Goal: Task Accomplishment & Management: Use online tool/utility

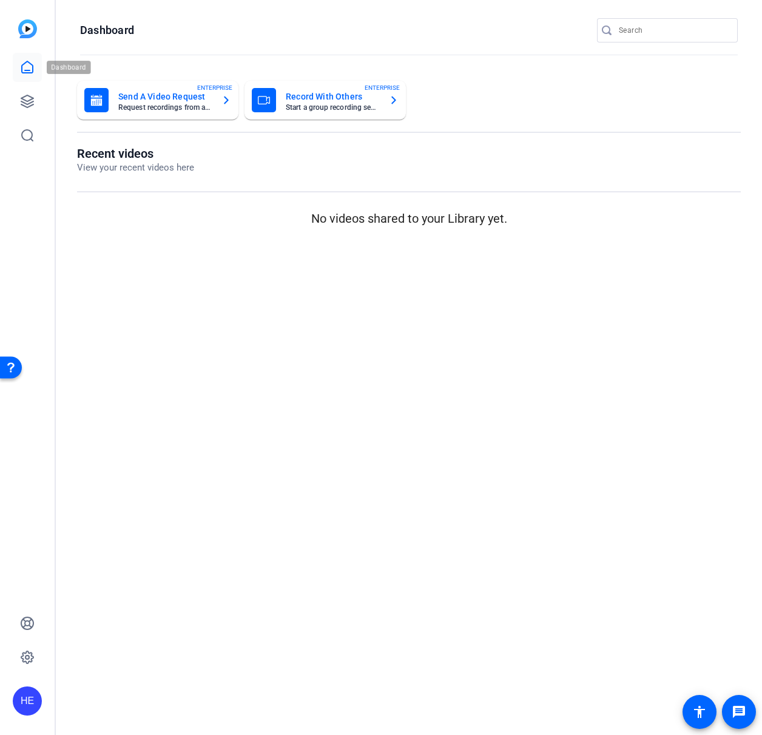
click at [25, 62] on icon at bounding box center [27, 67] width 11 height 12
click at [35, 94] on link at bounding box center [27, 101] width 29 height 29
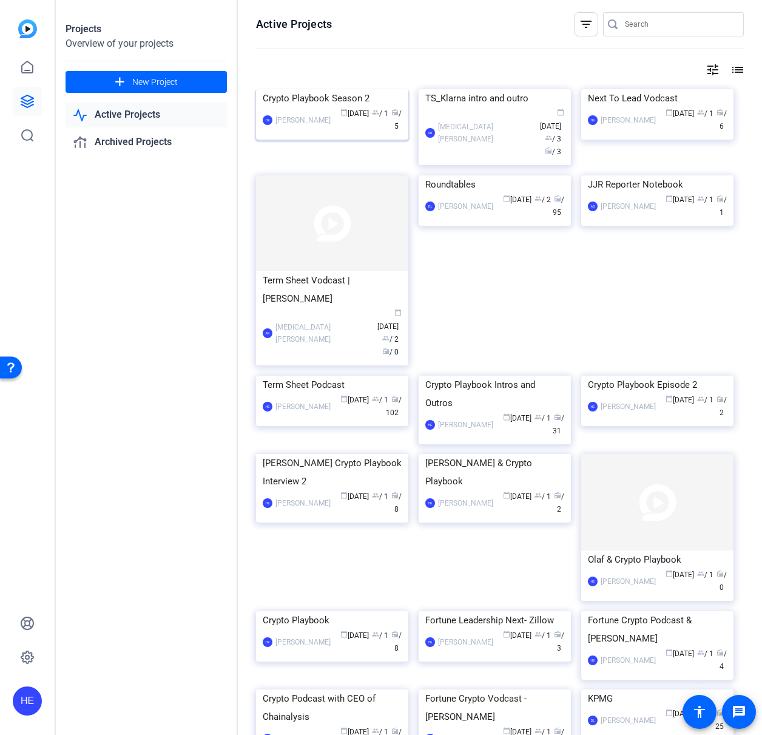
click at [337, 107] on div "Crypto Playbook Season 2" at bounding box center [332, 98] width 139 height 18
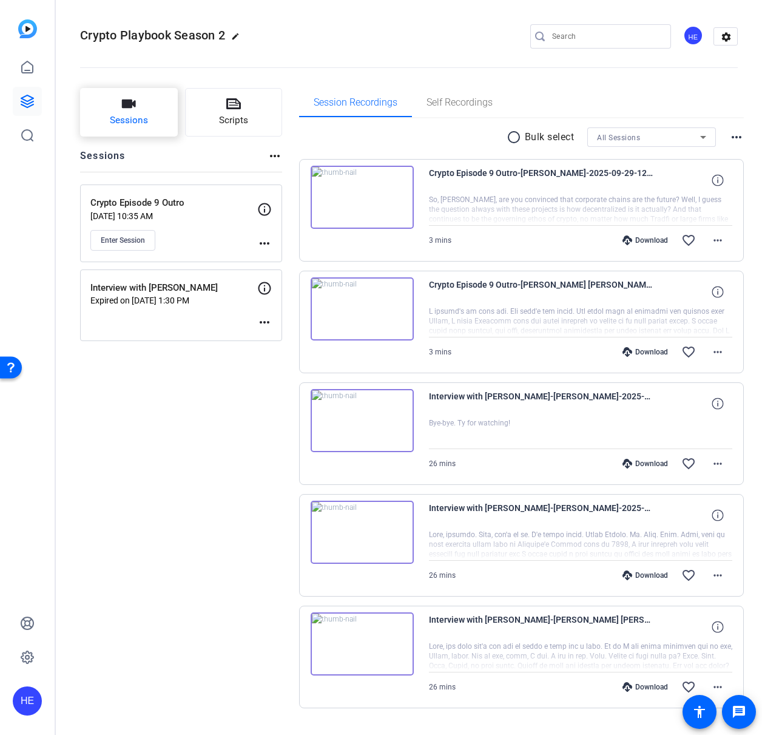
click at [140, 117] on span "Sessions" at bounding box center [129, 121] width 38 height 14
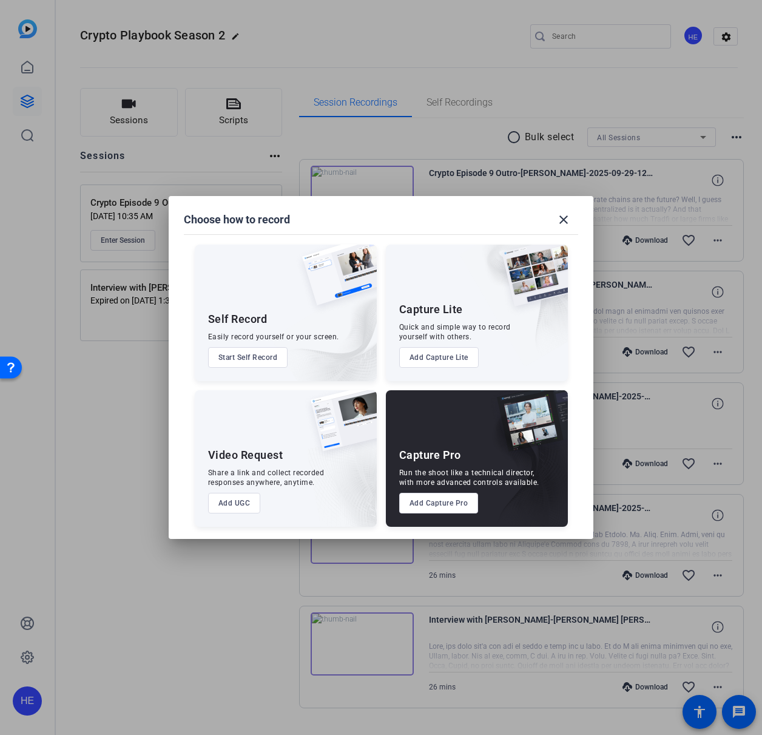
click at [449, 503] on button "Add Capture Pro" at bounding box center [439, 503] width 80 height 21
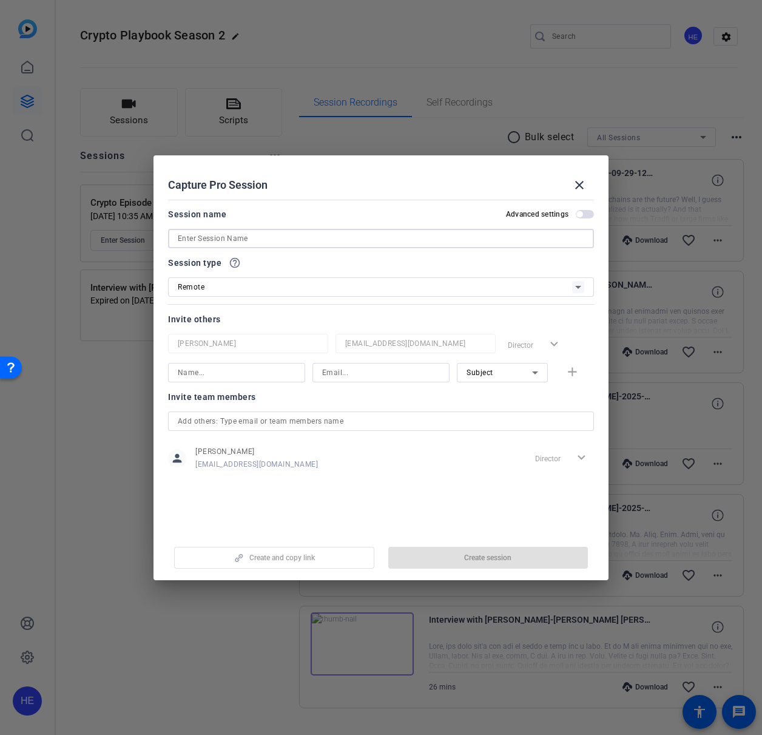
click at [330, 233] on input at bounding box center [381, 238] width 407 height 15
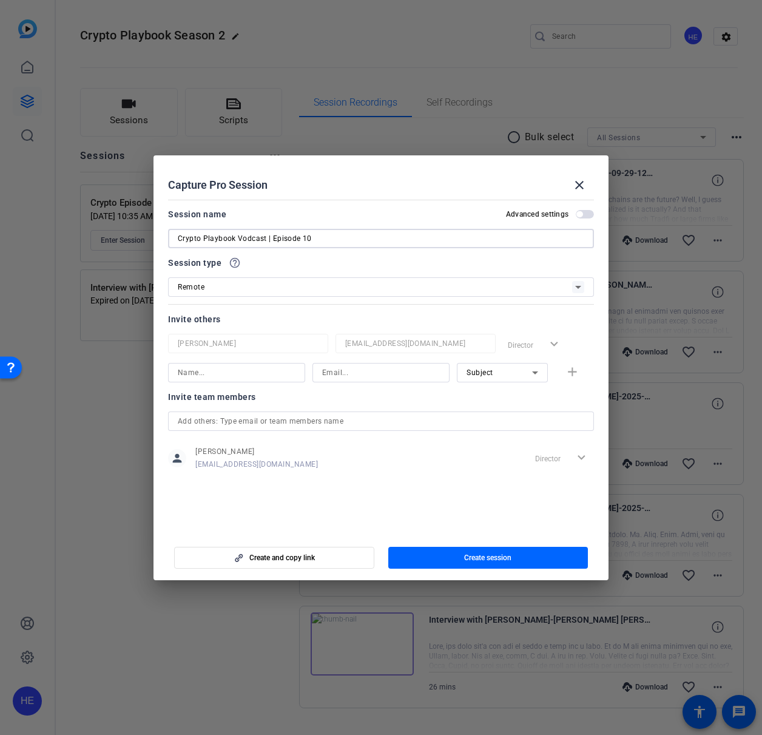
type input "Crypto Playbook Vodcast | Episode 10"
click at [273, 384] on div at bounding box center [236, 388] width 137 height 13
click at [271, 376] on input at bounding box center [237, 372] width 118 height 15
type input "l"
click at [213, 371] on input "Leo Schawartz" at bounding box center [237, 372] width 118 height 15
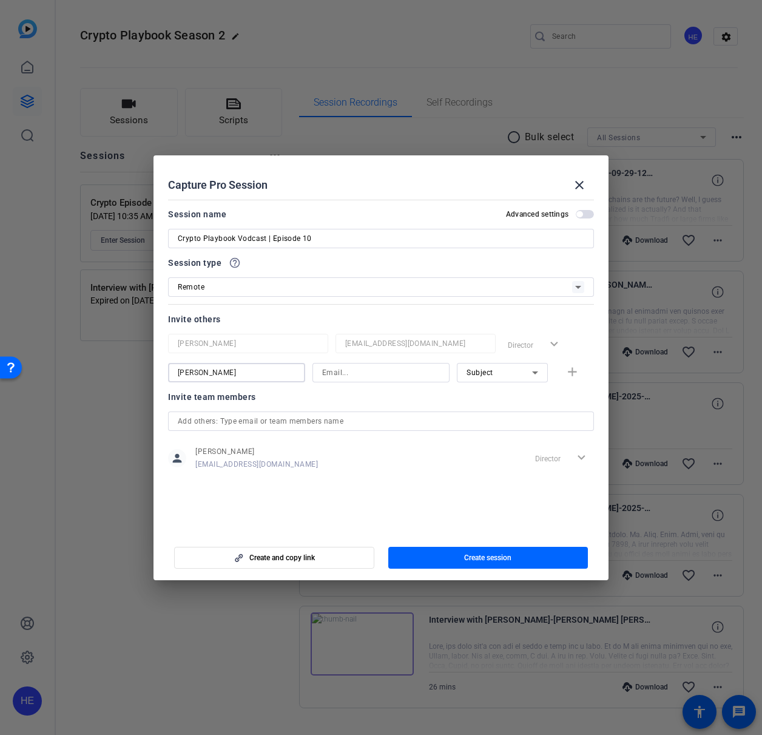
type input "[PERSON_NAME]"
click at [345, 373] on input at bounding box center [381, 372] width 118 height 15
type input "[PERSON_NAME][EMAIL_ADDRESS][PERSON_NAME][DOMAIN_NAME]"
click at [571, 371] on mat-icon "add" at bounding box center [572, 372] width 15 height 15
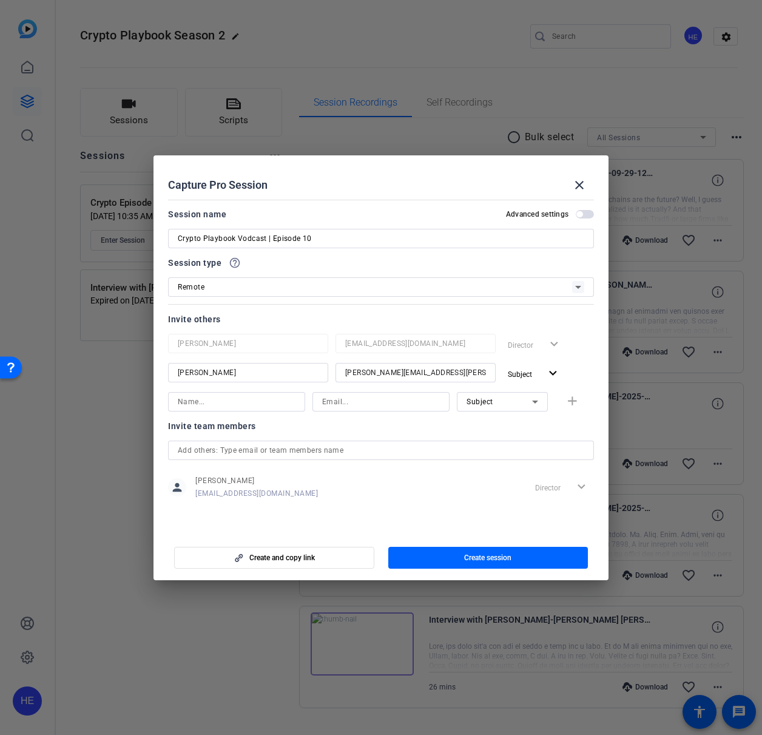
click at [270, 401] on input at bounding box center [237, 402] width 118 height 15
type input "[PERSON_NAME]"
click at [351, 401] on input at bounding box center [381, 402] width 118 height 15
paste input "[EMAIL_ADDRESS][DOMAIN_NAME]"
type input "[EMAIL_ADDRESS][DOMAIN_NAME]"
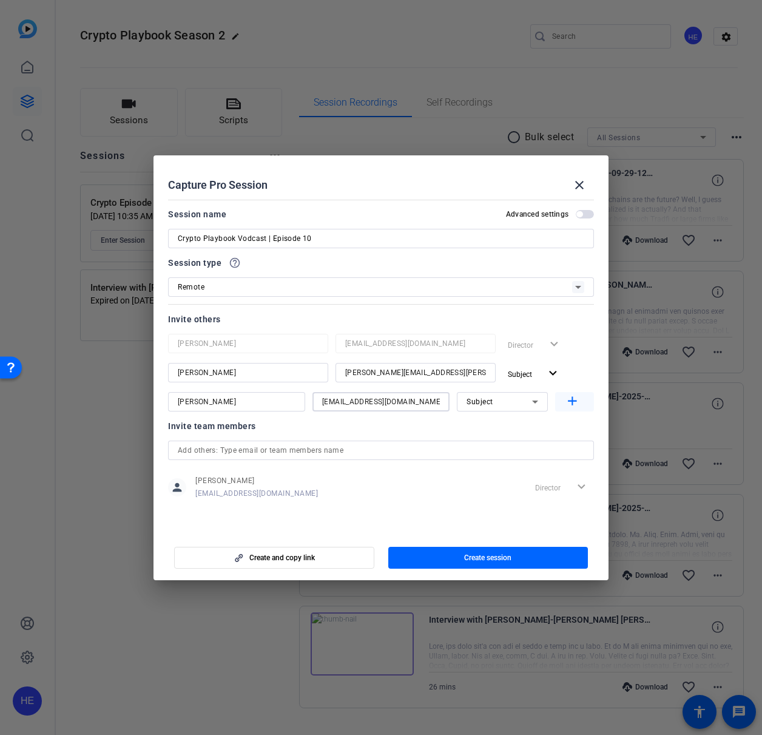
click at [572, 401] on mat-icon "add" at bounding box center [572, 401] width 15 height 15
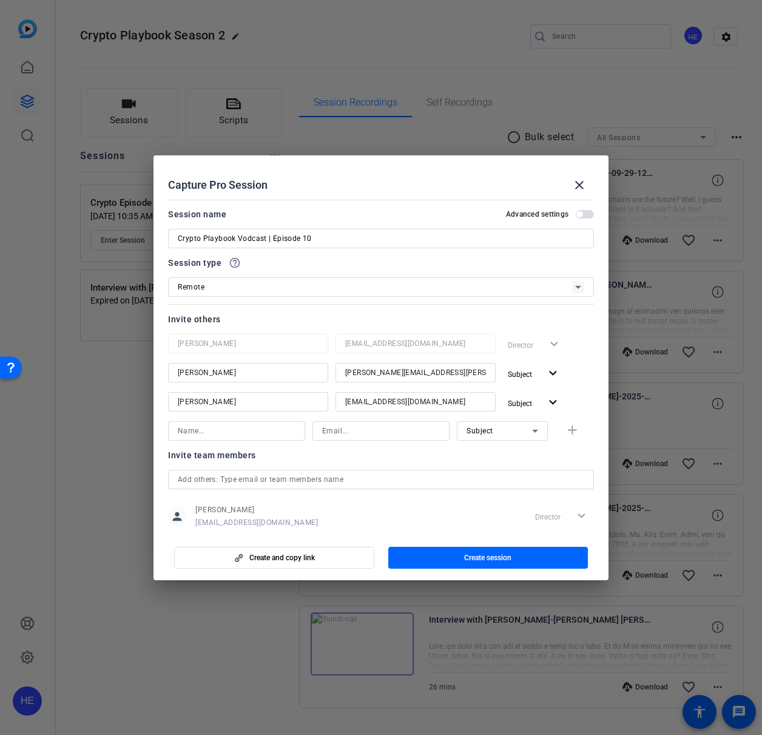
click at [245, 431] on input at bounding box center [237, 431] width 118 height 15
click at [340, 435] on input at bounding box center [381, 431] width 118 height 15
paste input "[PERSON_NAME][EMAIL_ADDRESS][PERSON_NAME][DOMAIN_NAME]"
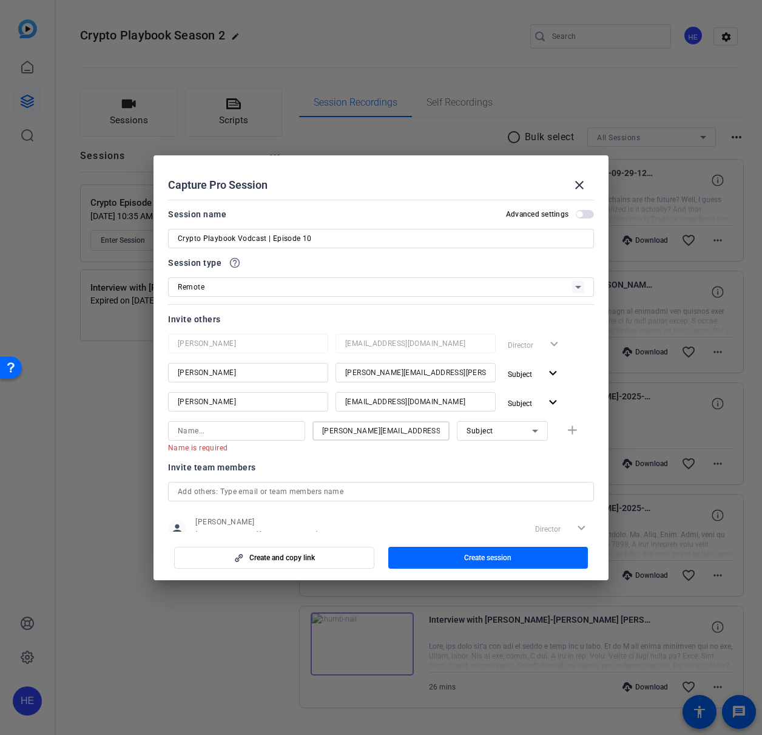
type input "[PERSON_NAME][EMAIL_ADDRESS][PERSON_NAME][DOMAIN_NAME]"
click at [492, 431] on div "Subject" at bounding box center [500, 430] width 66 height 15
click at [507, 475] on mat-option "Watcher" at bounding box center [495, 474] width 91 height 19
click at [563, 429] on div "Name is required gabrielle.baum@citi.com Watcher add" at bounding box center [381, 437] width 426 height 32
click at [266, 426] on input at bounding box center [237, 431] width 118 height 15
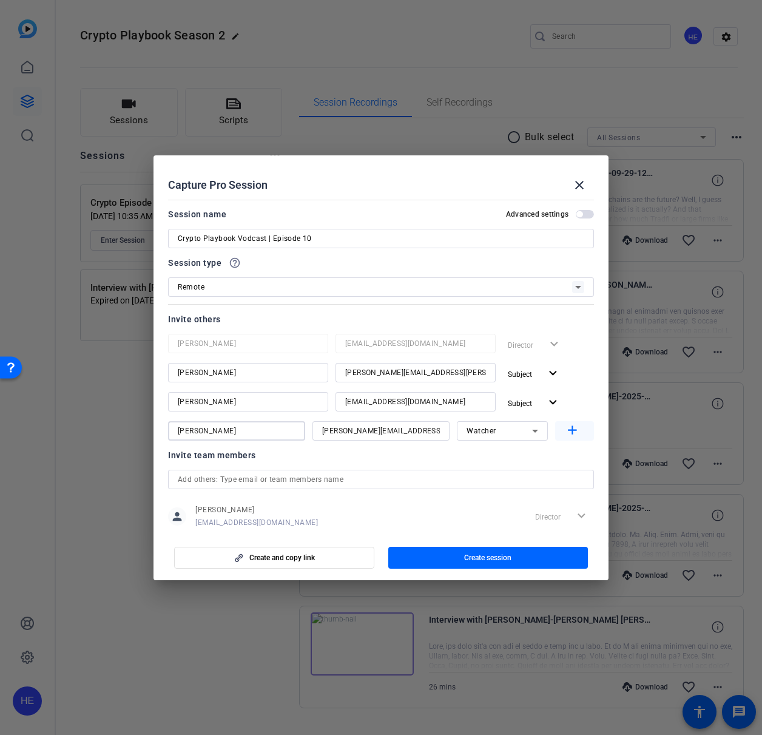
type input "[PERSON_NAME]"
click at [570, 427] on mat-icon "add" at bounding box center [572, 430] width 15 height 15
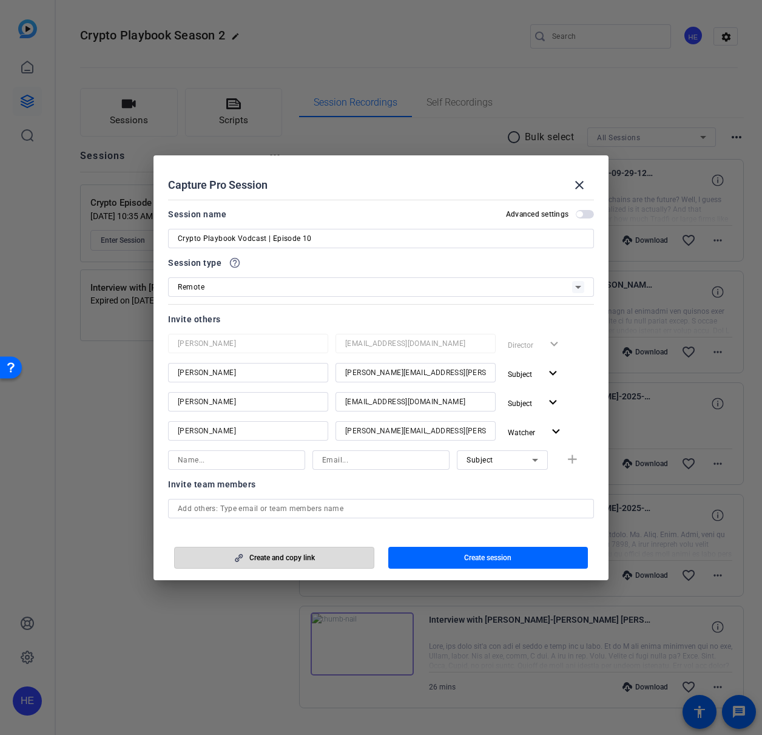
click at [330, 554] on span "button" at bounding box center [274, 557] width 199 height 29
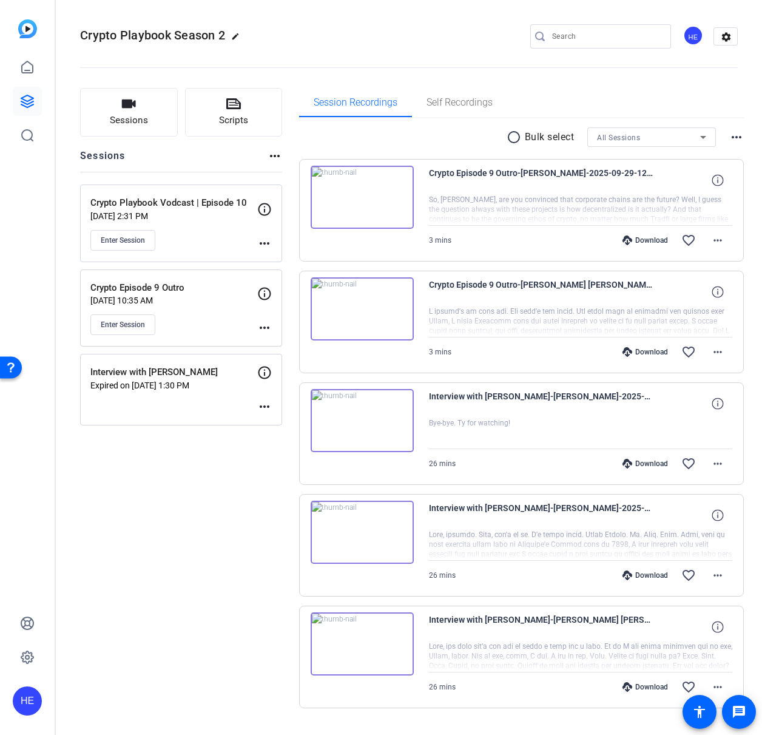
click at [156, 210] on div "Crypto Playbook Vodcast | Episode 10 Sep 30, 2025 @ 2:31 PM Enter Session" at bounding box center [173, 223] width 167 height 55
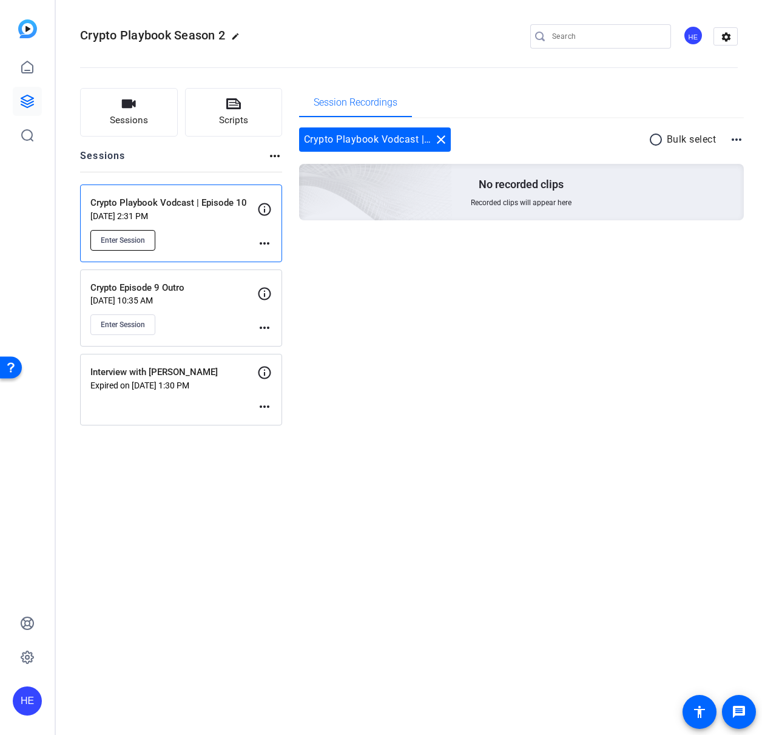
click at [135, 233] on button "Enter Session" at bounding box center [122, 240] width 65 height 21
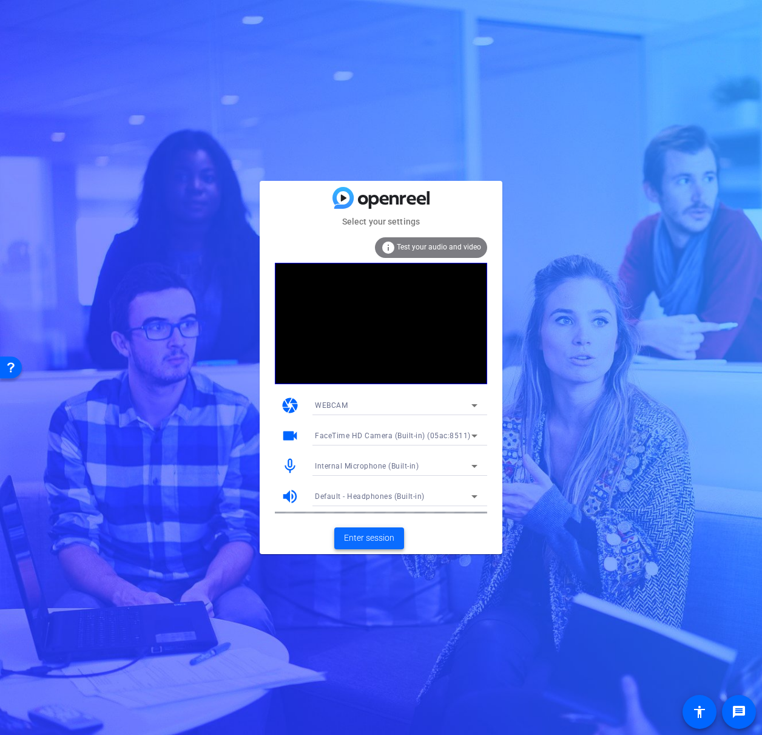
click at [368, 540] on span "Enter session" at bounding box center [369, 538] width 50 height 13
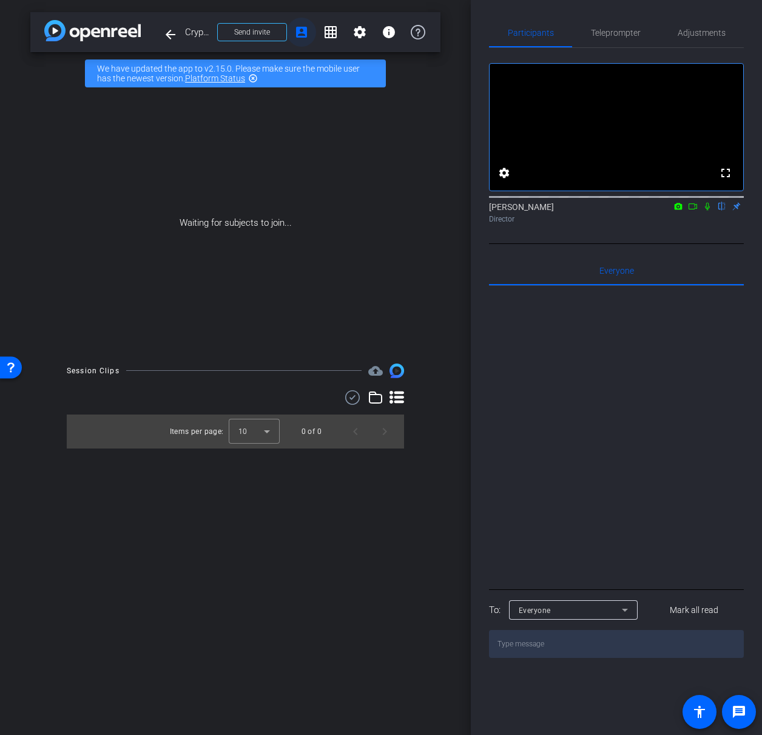
click at [302, 29] on mat-icon "account_box" at bounding box center [301, 32] width 15 height 15
click at [274, 35] on span at bounding box center [252, 32] width 69 height 29
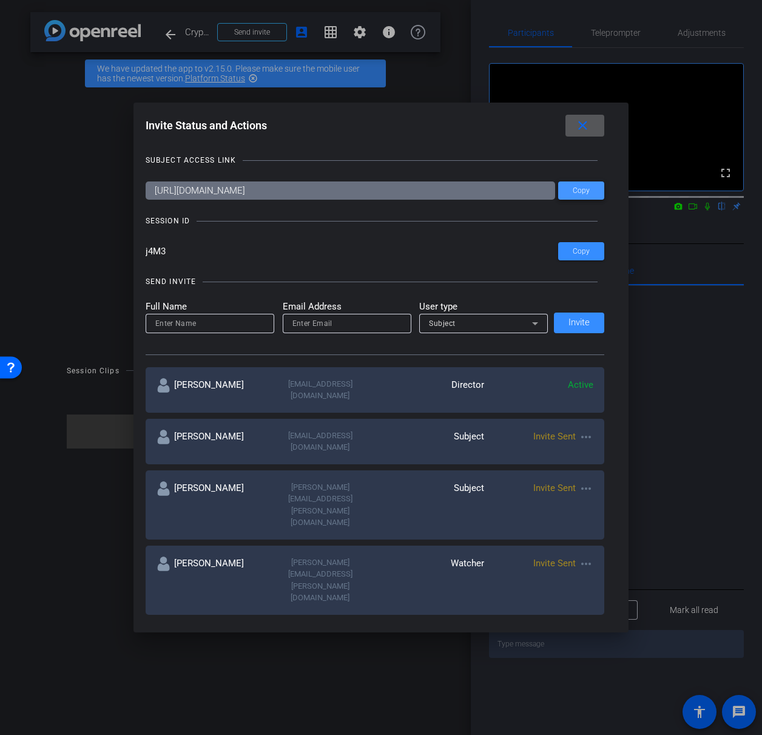
click at [585, 191] on span "Copy" at bounding box center [581, 190] width 17 height 9
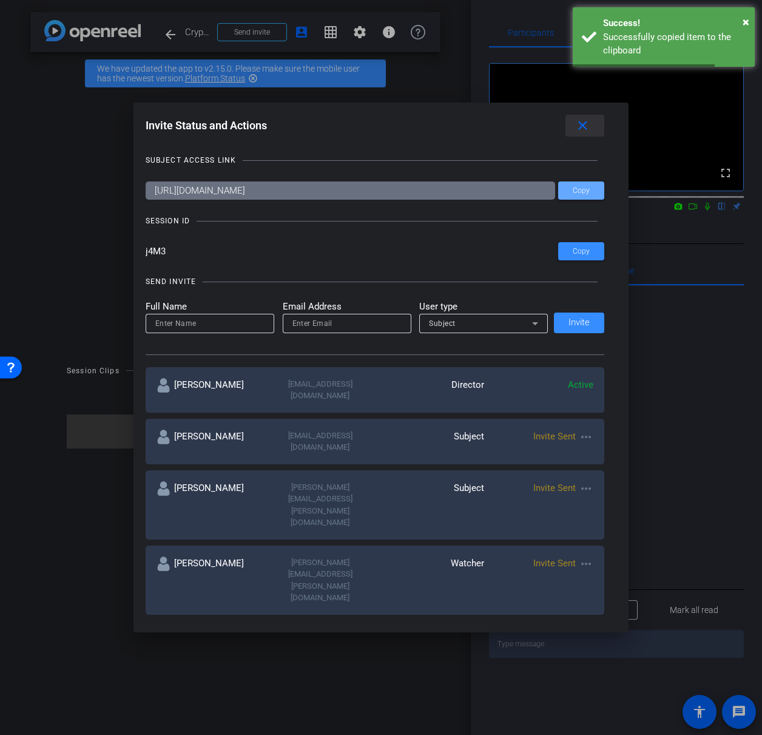
click at [586, 131] on mat-icon "close" at bounding box center [582, 125] width 15 height 15
